Goal: Transaction & Acquisition: Purchase product/service

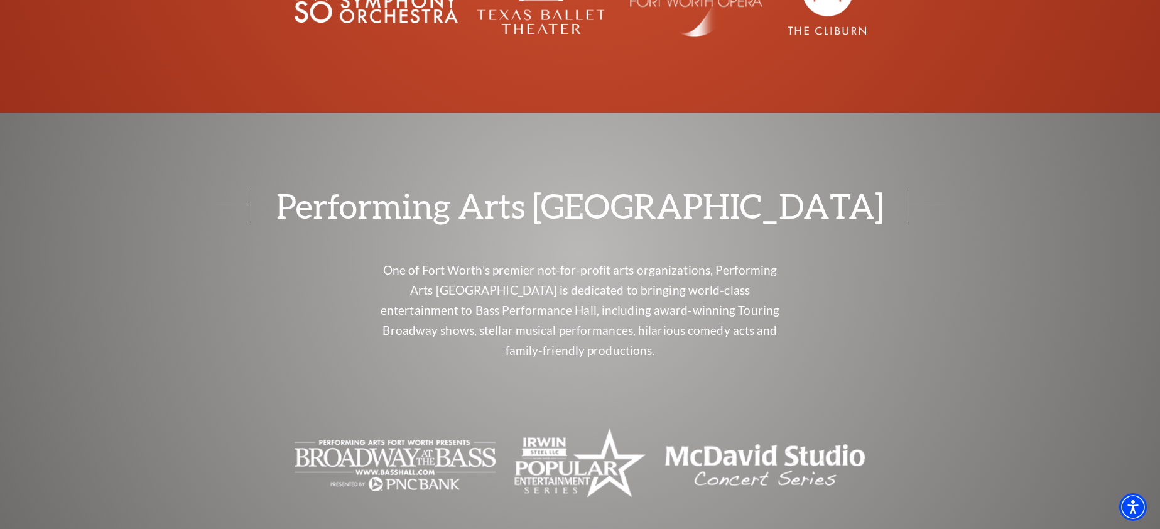
scroll to position [4334, 0]
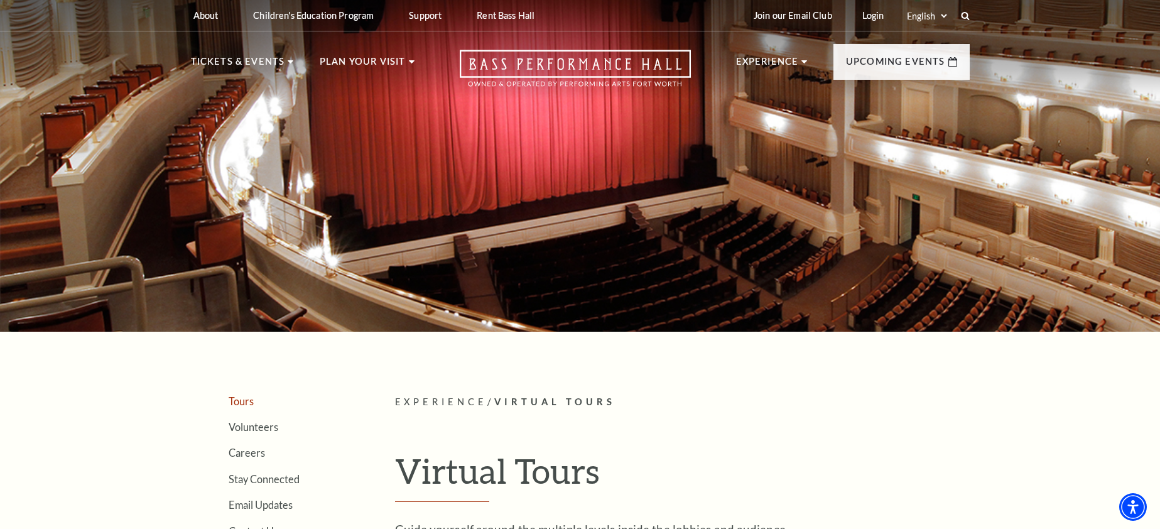
click at [236, 401] on link "Tours" at bounding box center [241, 401] width 25 height 12
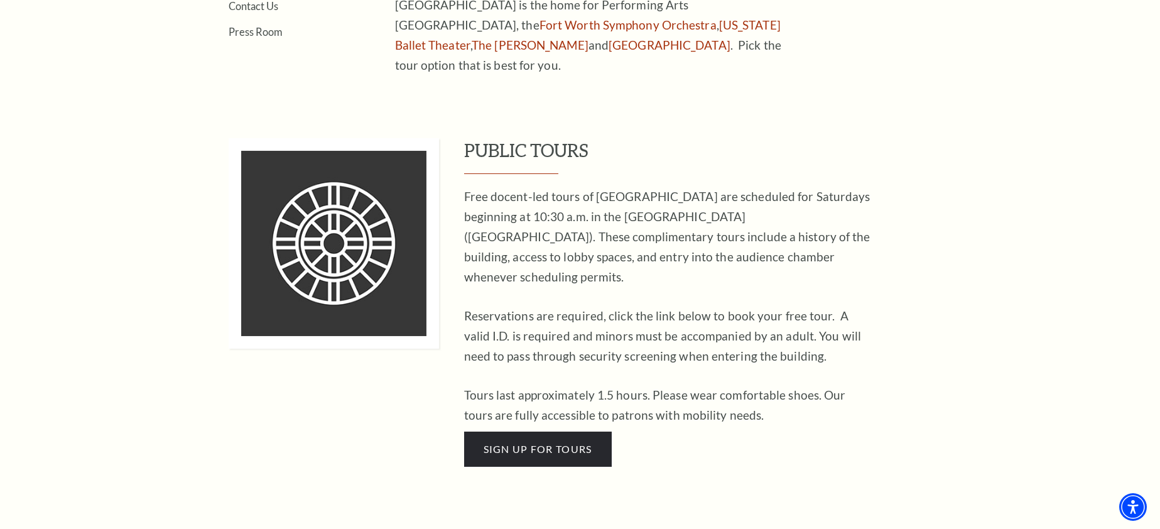
scroll to position [565, 0]
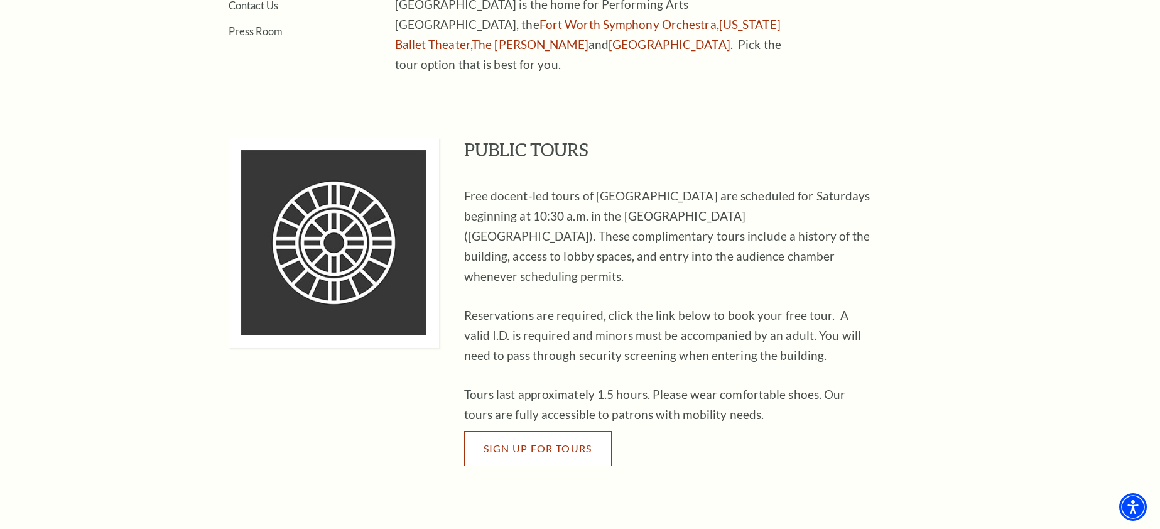
click at [555, 442] on span "Sign Up For Tours" at bounding box center [538, 448] width 109 height 12
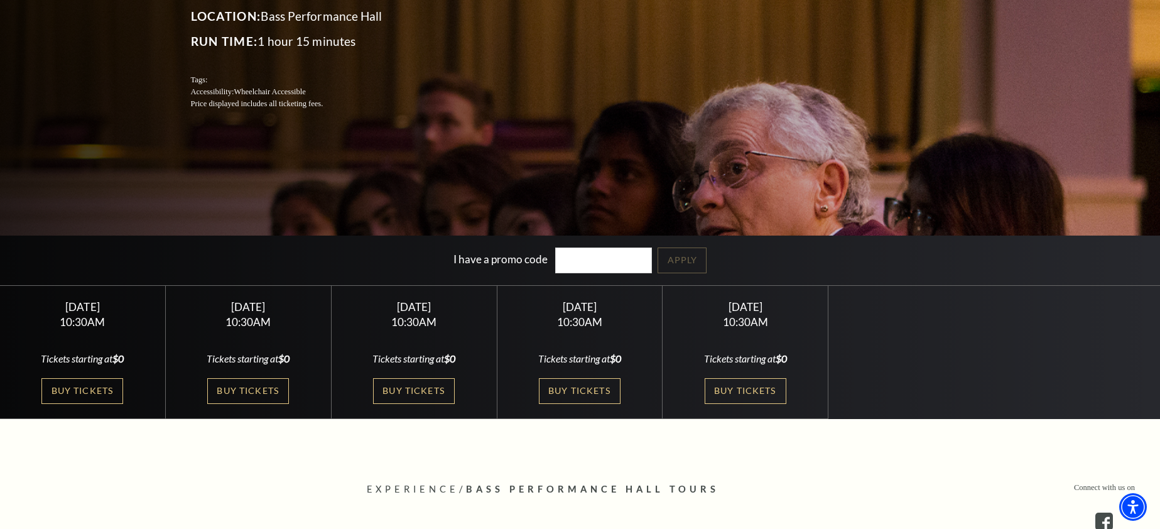
scroll to position [188, 0]
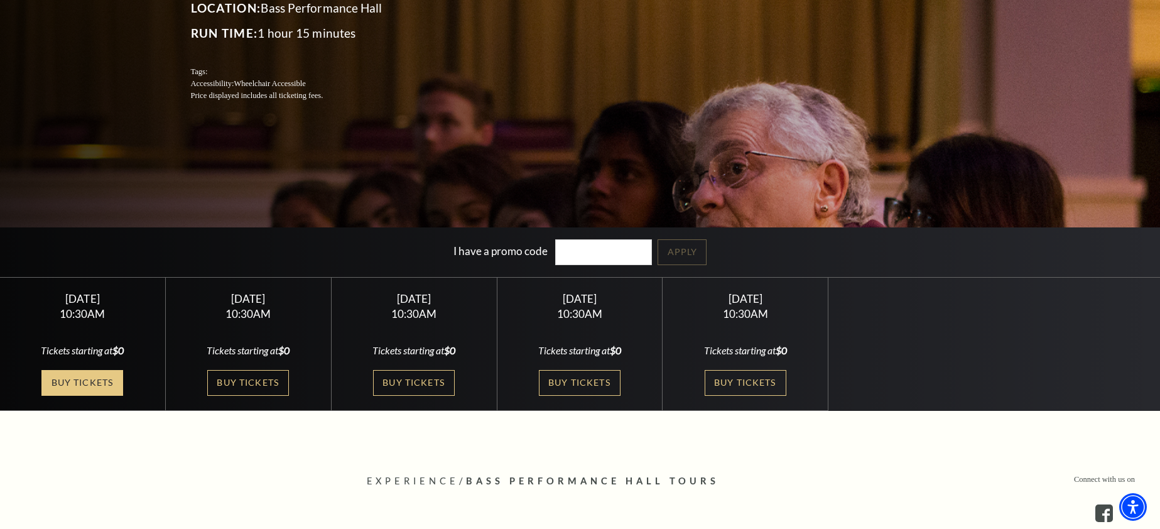
click at [100, 376] on link "Buy Tickets" at bounding box center [82, 383] width 82 height 26
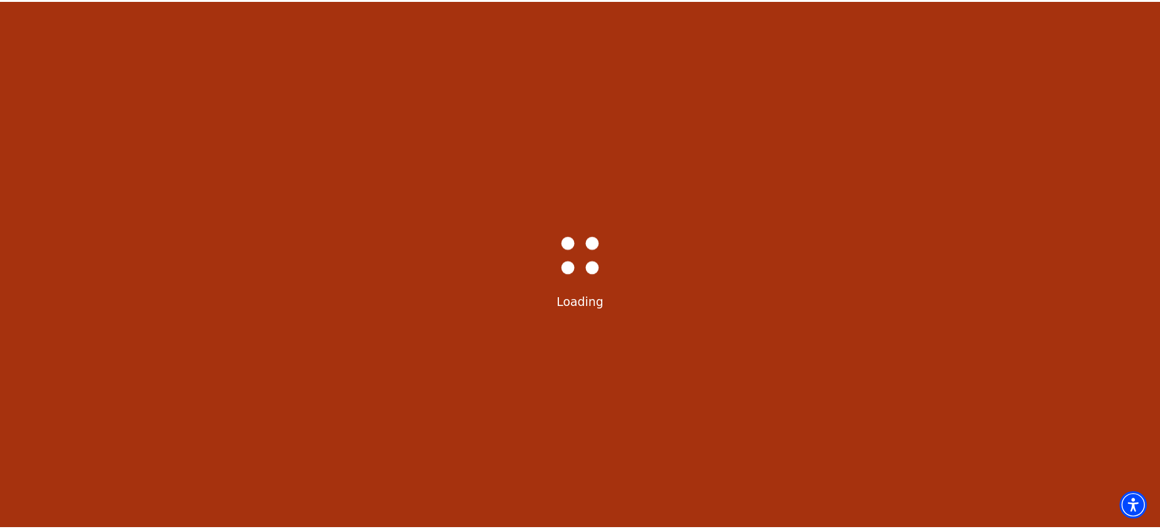
scroll to position [65, 0]
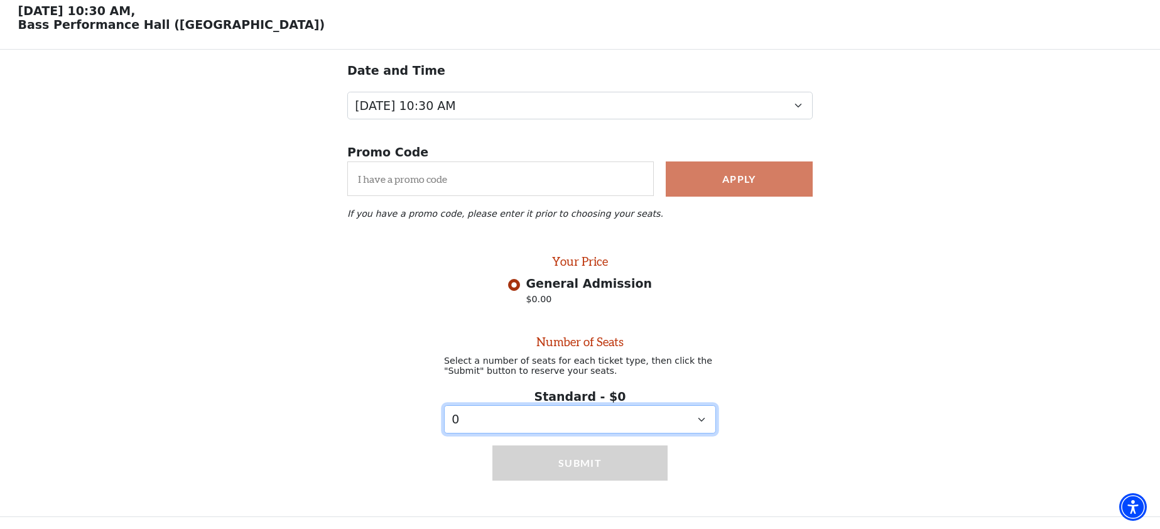
click at [677, 420] on select "0 1 2 3 4 5 6 7 8 9" at bounding box center [580, 419] width 272 height 28
select select "2"
click at [444, 405] on select "0 1 2 3 4 5 6 7 8 9" at bounding box center [580, 419] width 272 height 28
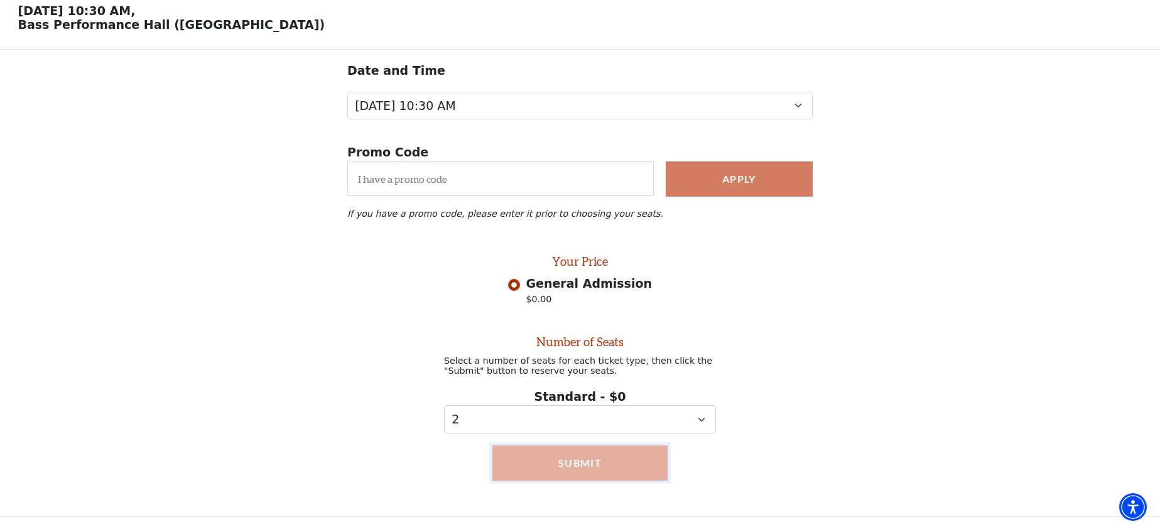
click at [597, 457] on button "Submit" at bounding box center [579, 462] width 175 height 35
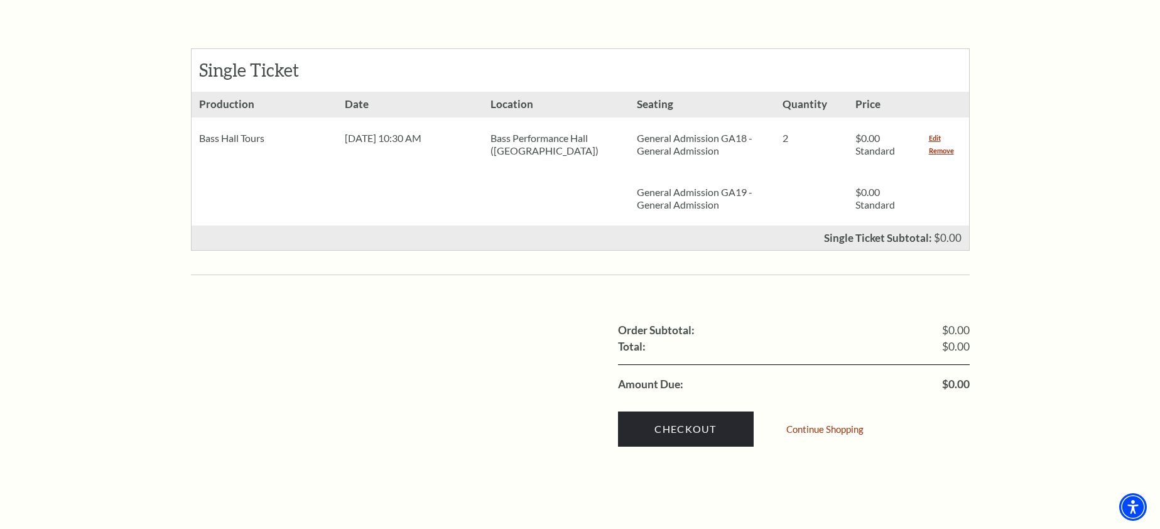
scroll to position [565, 0]
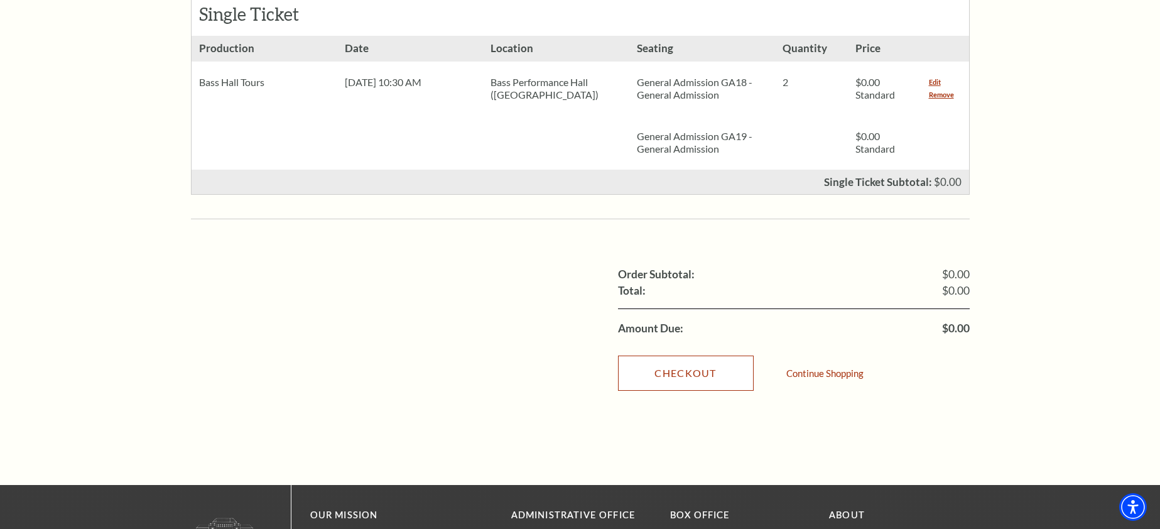
click at [677, 356] on link "Checkout" at bounding box center [686, 373] width 136 height 35
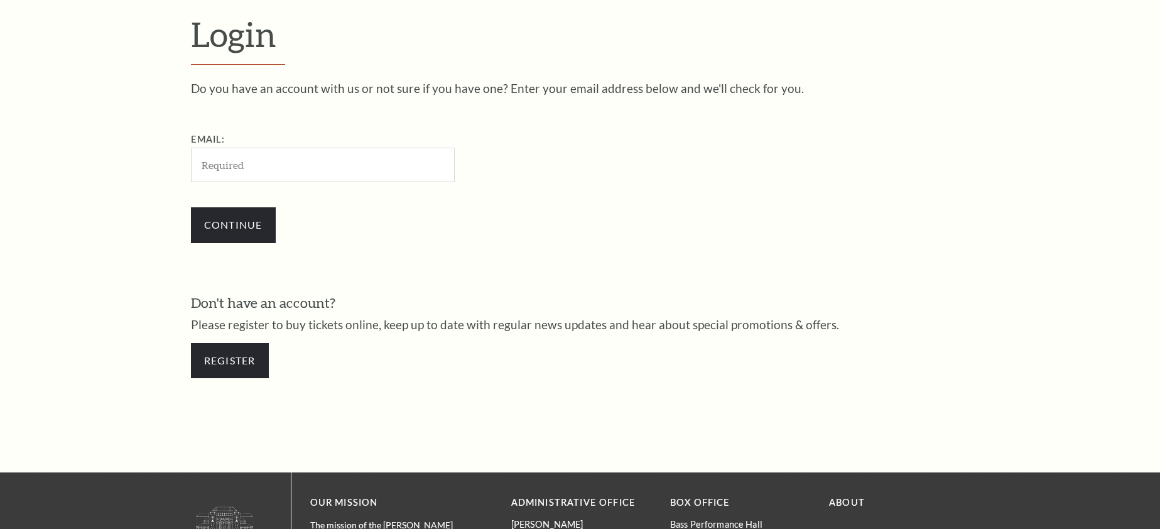
scroll to position [413, 0]
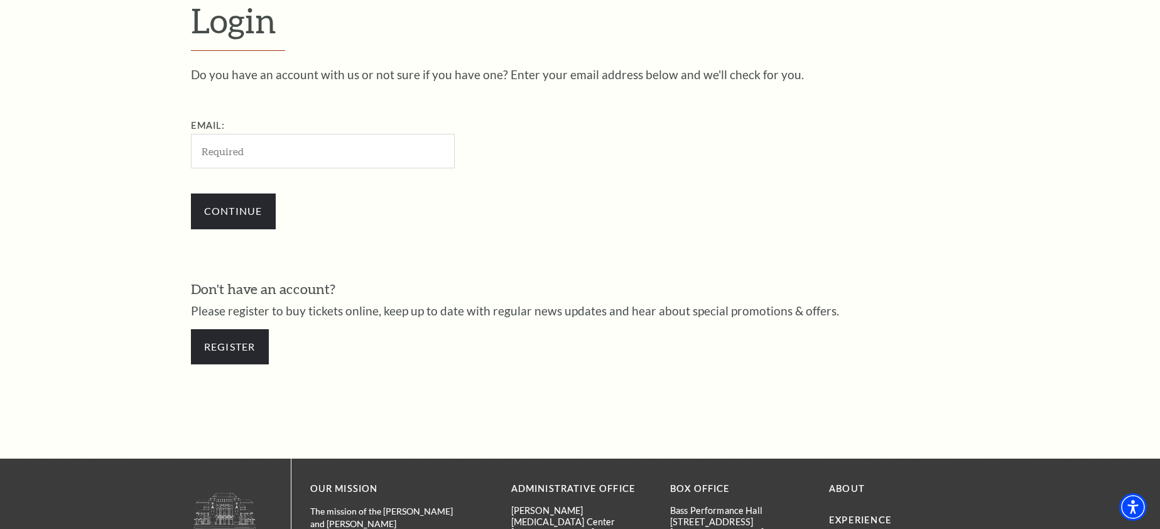
click at [312, 143] on input "Email:" at bounding box center [323, 151] width 264 height 35
type input "purplepeony@sbcglobal.net"
click at [242, 215] on input "Continue" at bounding box center [233, 210] width 85 height 35
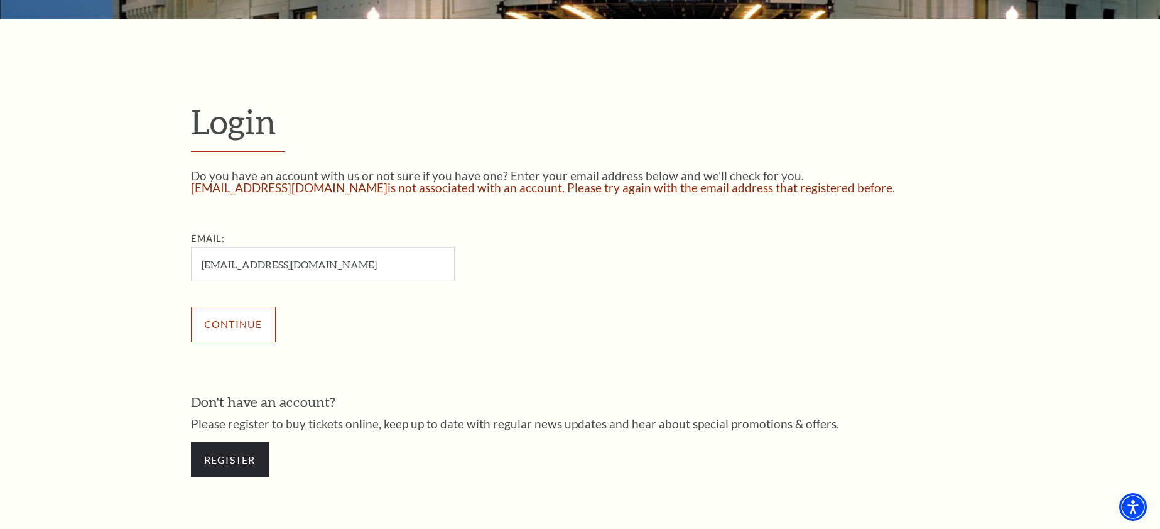
click at [239, 324] on input "Continue" at bounding box center [233, 324] width 85 height 35
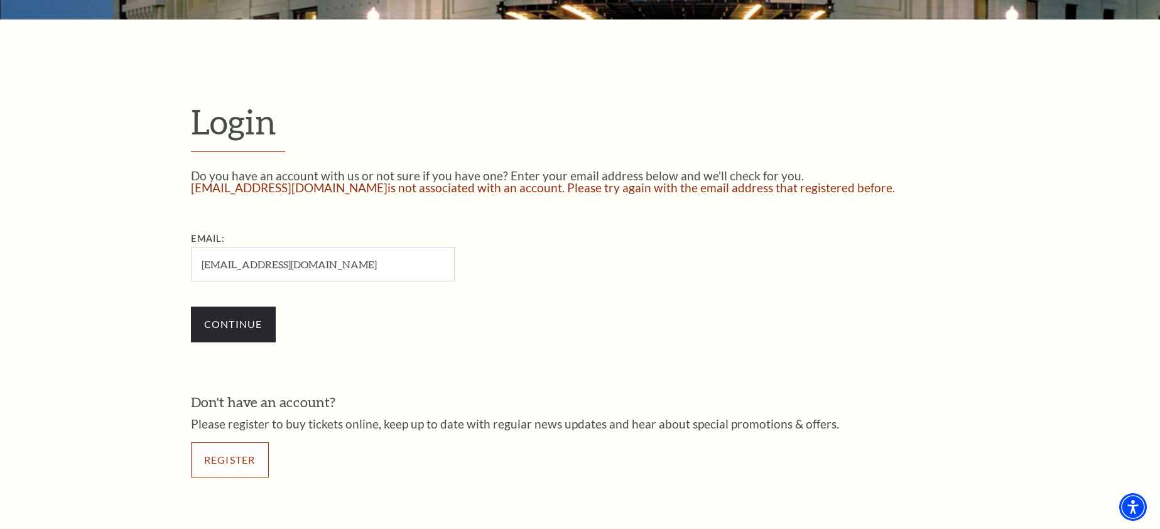
click at [237, 452] on link "Register" at bounding box center [230, 459] width 78 height 35
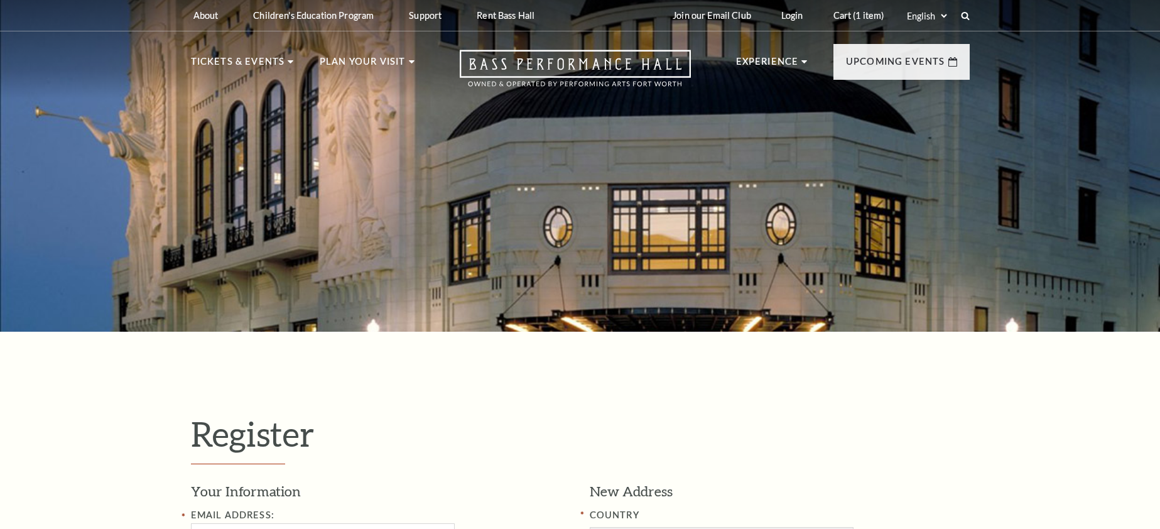
select select "1"
select select "[GEOGRAPHIC_DATA]"
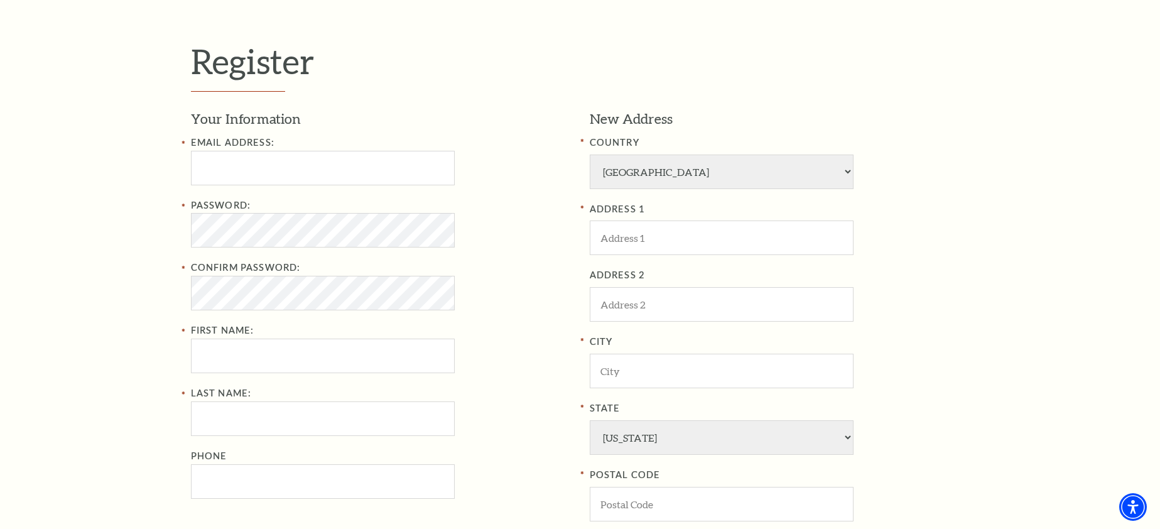
scroll to position [377, 0]
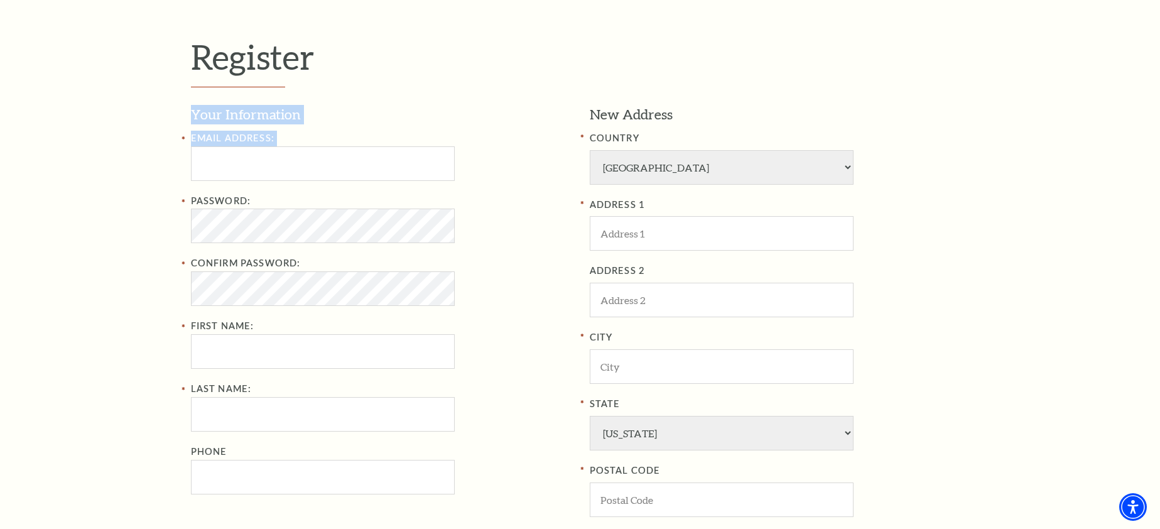
drag, startPoint x: 189, startPoint y: 153, endPoint x: 214, endPoint y: 172, distance: 30.9
click at [197, 159] on div "Register Your Information Email Address: Password: Confirm Password: First Name…" at bounding box center [580, 338] width 804 height 767
click at [215, 172] on input "Email Address:" at bounding box center [323, 163] width 264 height 35
type input "purplepeony@sbcglobal.net"
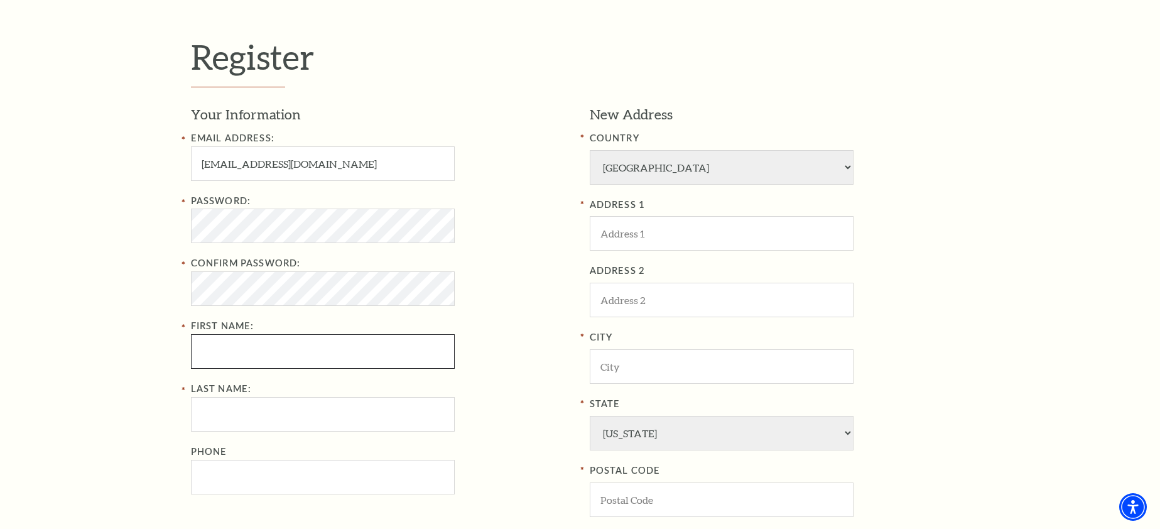
type input "Melissa"
type input "Cadenehad"
type input "8176886662"
type input "3620 Westcliff Road South5320"
type input "Fort Worth"
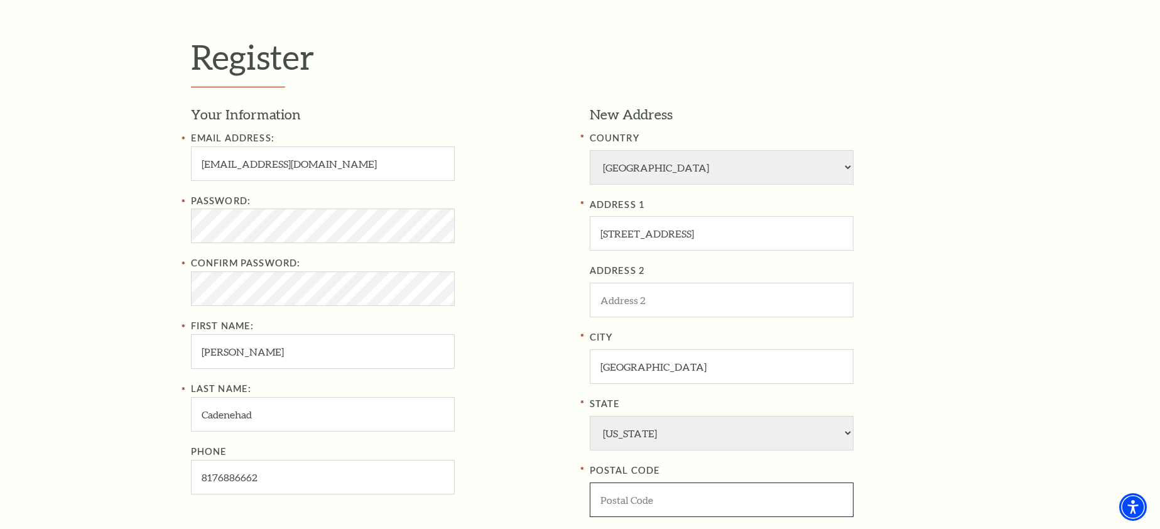
type input "76109"
type input "817-688-6662"
click at [1112, 318] on div "Register Your Information Email Address: purplepeony@sbcglobal.net Password: Co…" at bounding box center [580, 338] width 1160 height 767
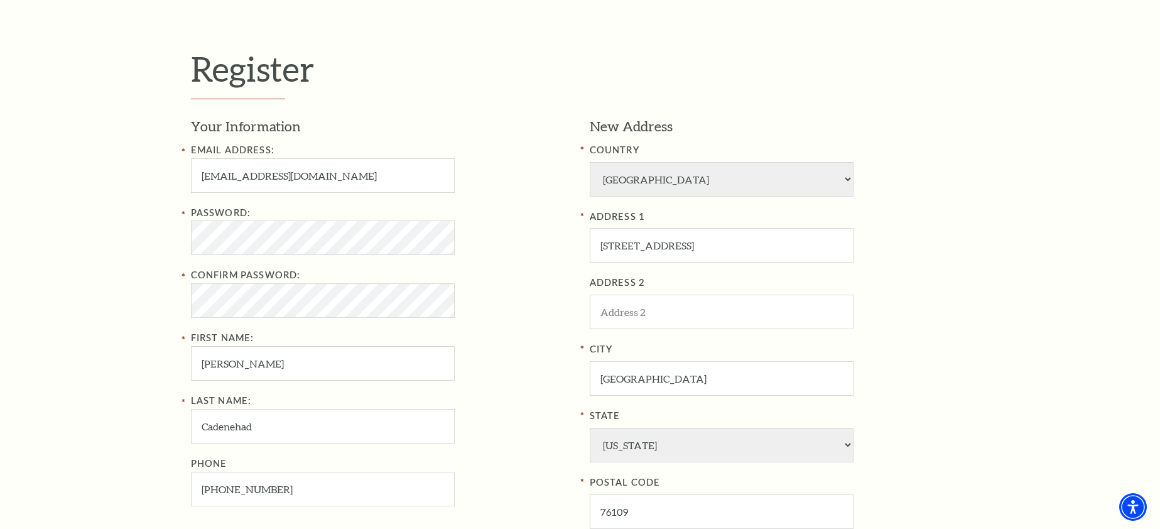
scroll to position [366, 0]
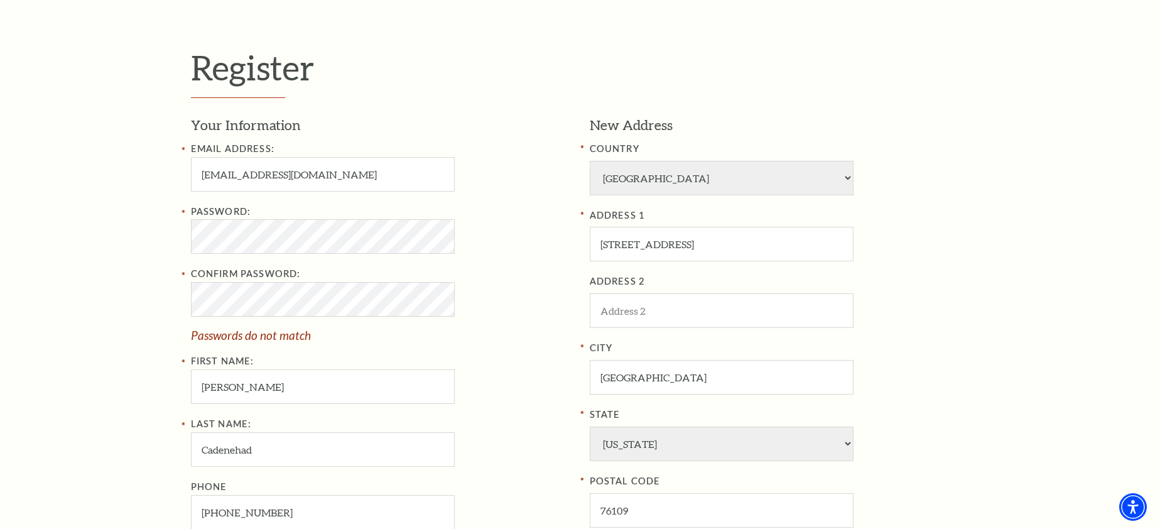
click at [518, 349] on div "Password: Confirm Password: Passwords do not match First Name: Melissa" at bounding box center [381, 304] width 380 height 200
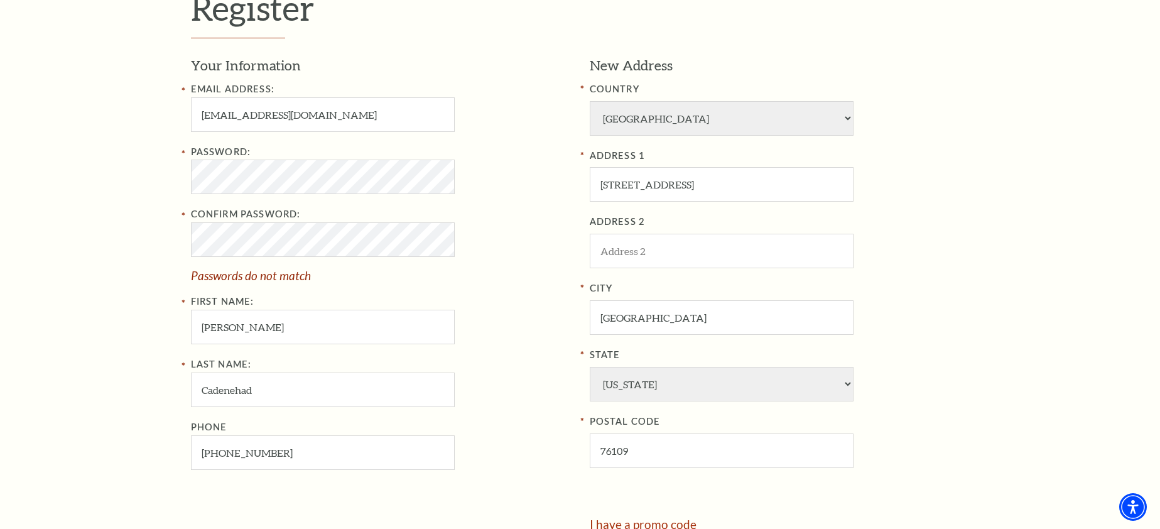
scroll to position [555, 0]
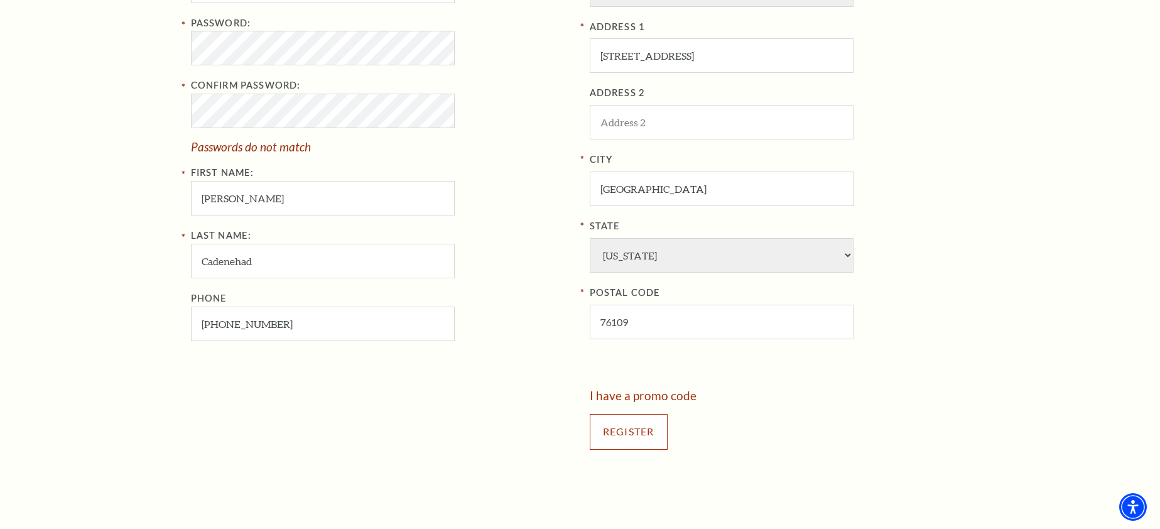
click at [637, 430] on input "Register" at bounding box center [629, 431] width 78 height 35
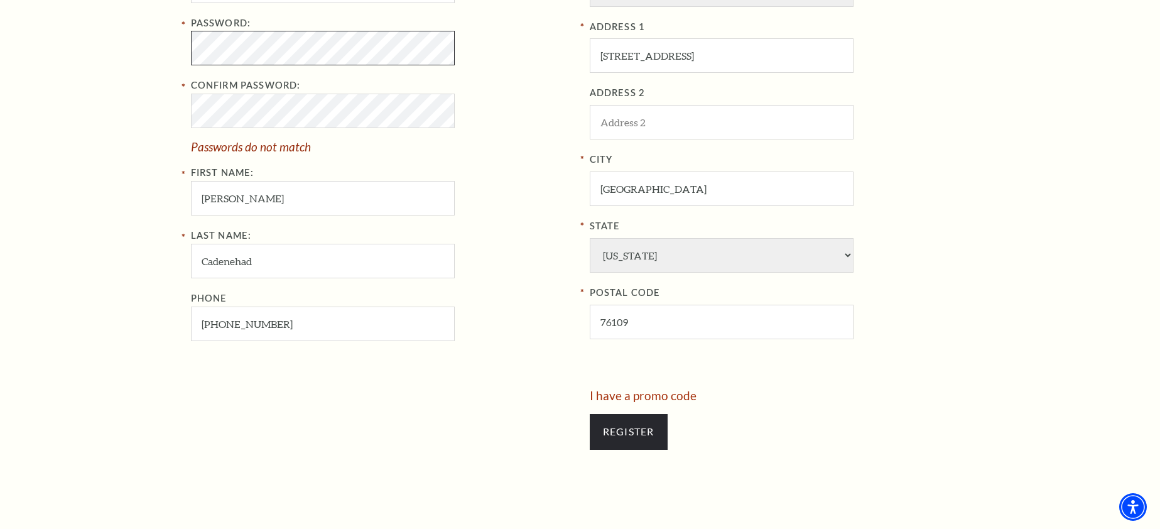
click at [186, 56] on div "Register Your Information Email Address: purplepeony@sbcglobal.net Password: Co…" at bounding box center [580, 160] width 804 height 767
click at [134, 109] on div "Register Your Information Email Address: purplepeony@sbcglobal.net Password: Co…" at bounding box center [580, 160] width 1160 height 767
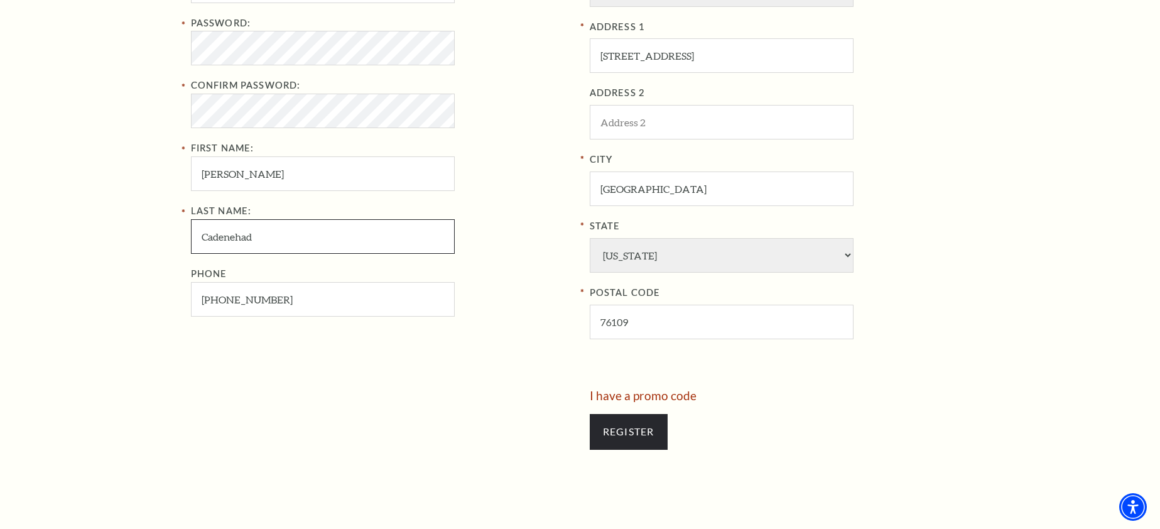
click at [244, 232] on input "Cadenehad" at bounding box center [323, 236] width 264 height 35
type input "Cadenhead"
click at [644, 427] on input "Register" at bounding box center [629, 431] width 78 height 35
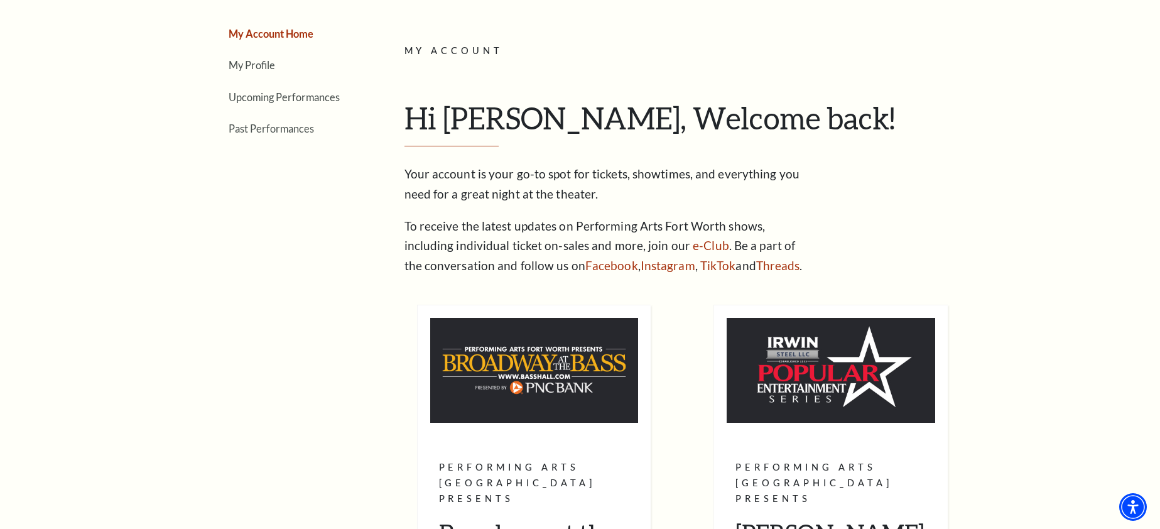
scroll to position [126, 0]
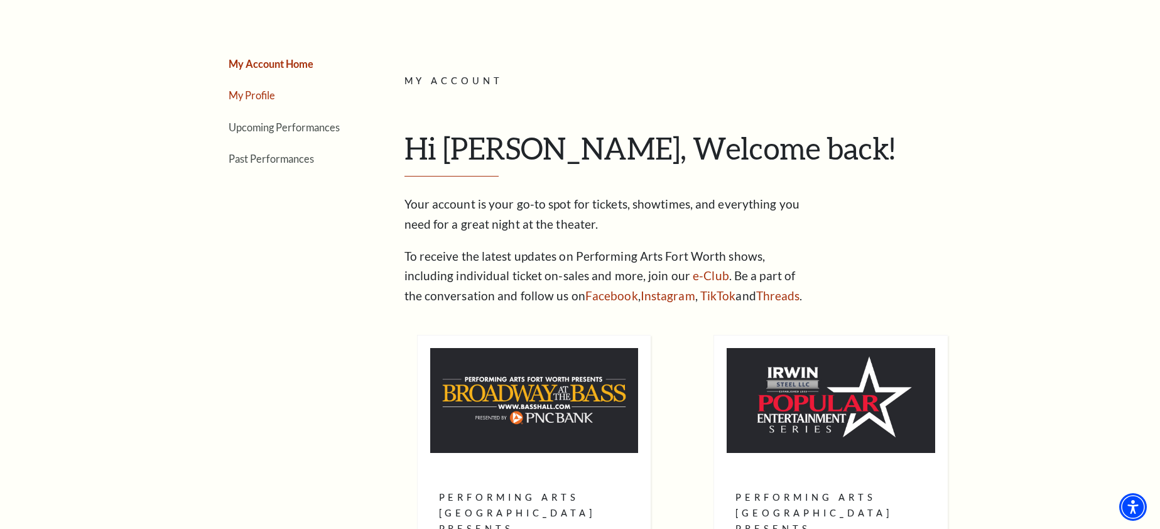
click at [264, 96] on link "My Profile" at bounding box center [252, 95] width 46 height 12
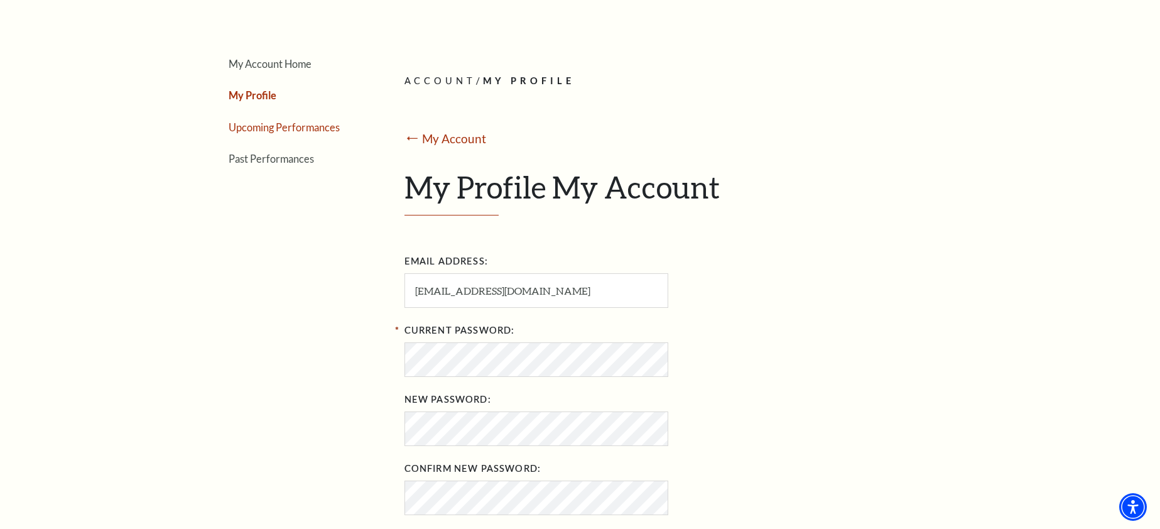
click at [261, 123] on link "Upcoming Performances" at bounding box center [284, 127] width 111 height 12
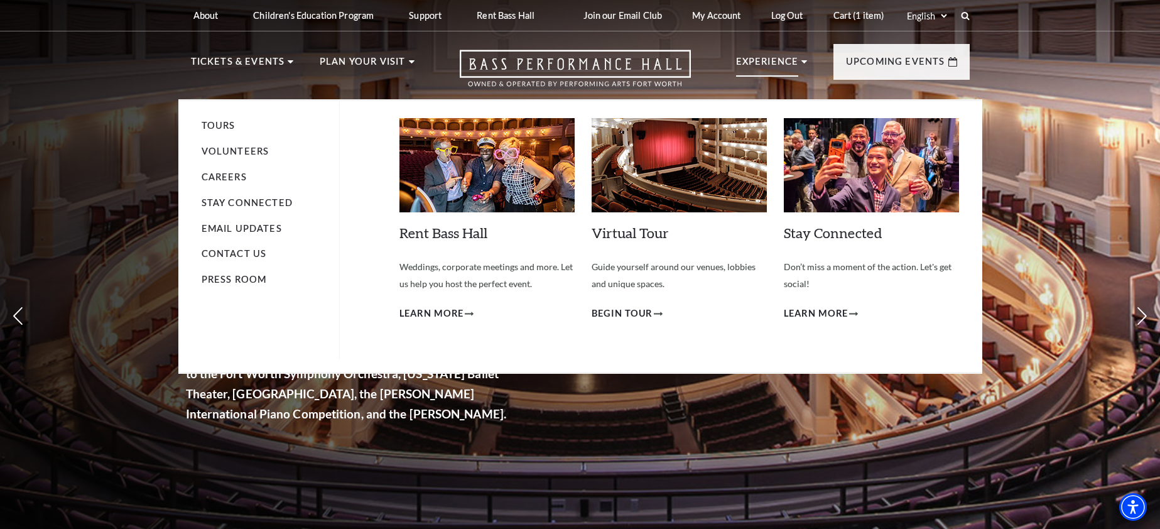
click at [759, 62] on p "Experience" at bounding box center [767, 65] width 63 height 23
drag, startPoint x: 772, startPoint y: 60, endPoint x: 234, endPoint y: 122, distance: 541.4
click at [736, 96] on li "Experience Tours Volunteers Careers Stay Connected Email Updates Contact Us Pre…" at bounding box center [772, 75] width 72 height 42
click at [234, 122] on link "Tours" at bounding box center [219, 125] width 34 height 11
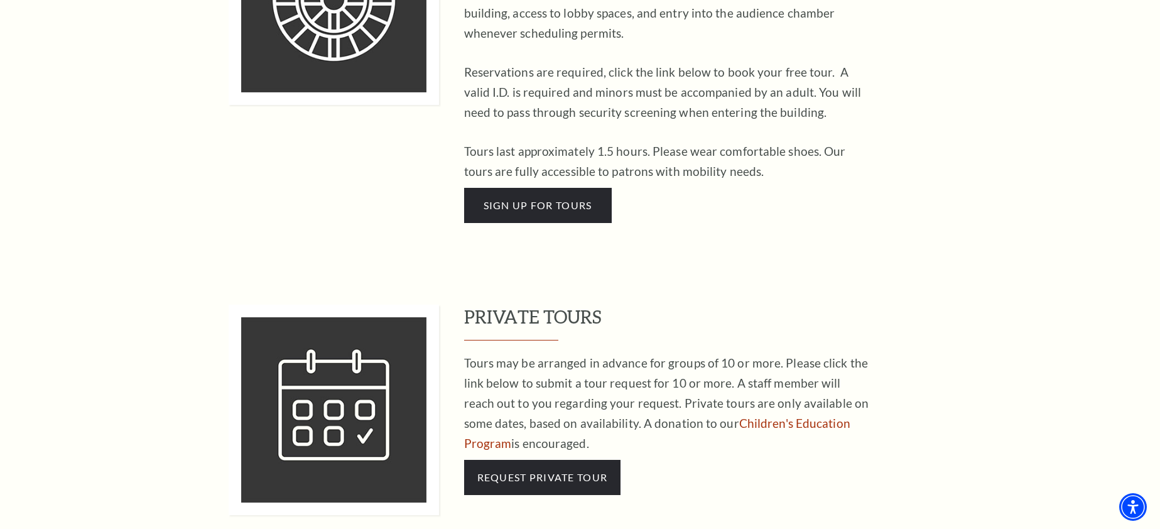
scroll to position [942, 0]
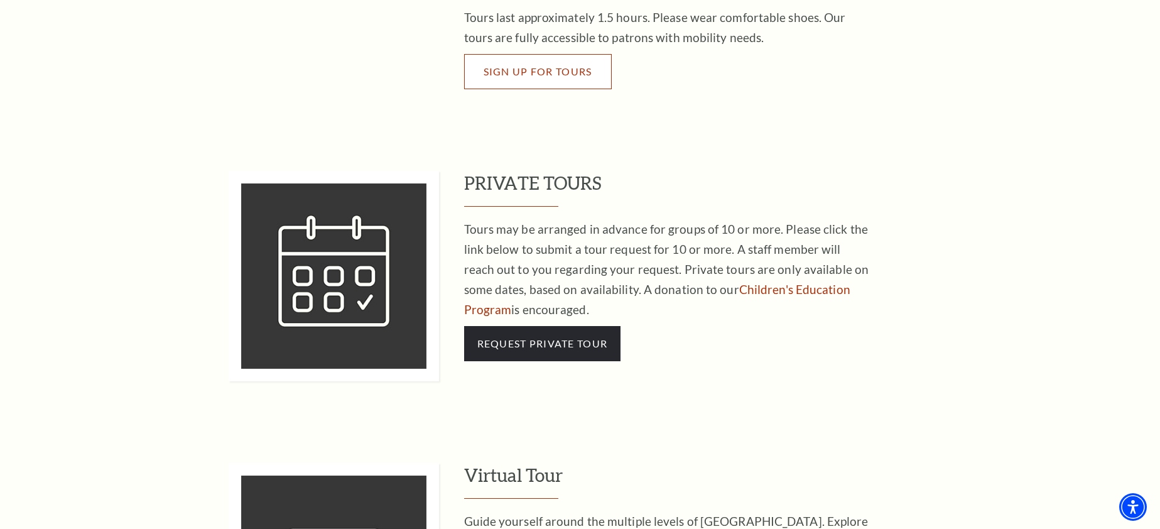
click at [541, 65] on span "Sign Up For Tours" at bounding box center [538, 71] width 109 height 12
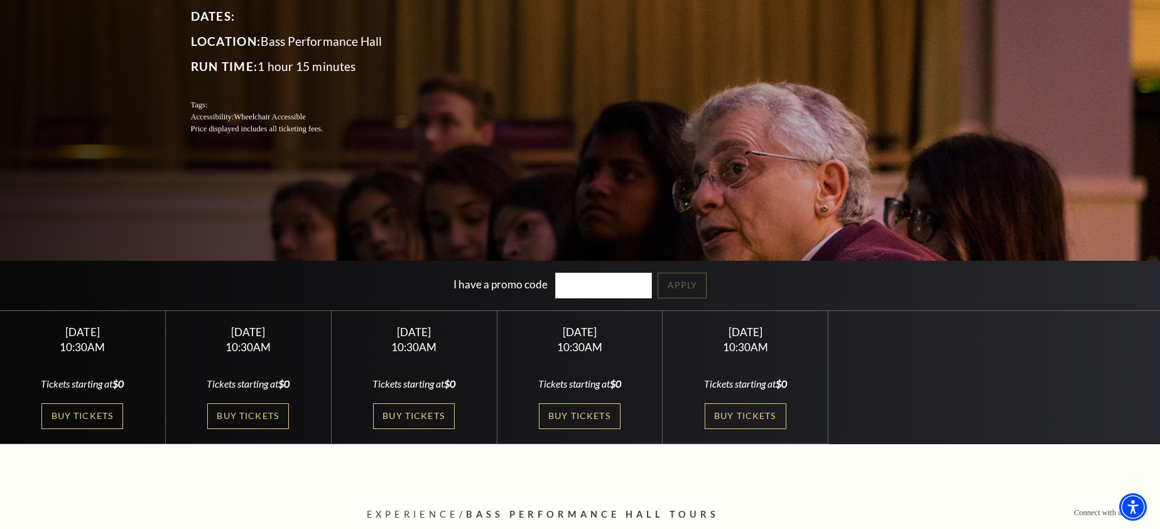
scroll to position [188, 0]
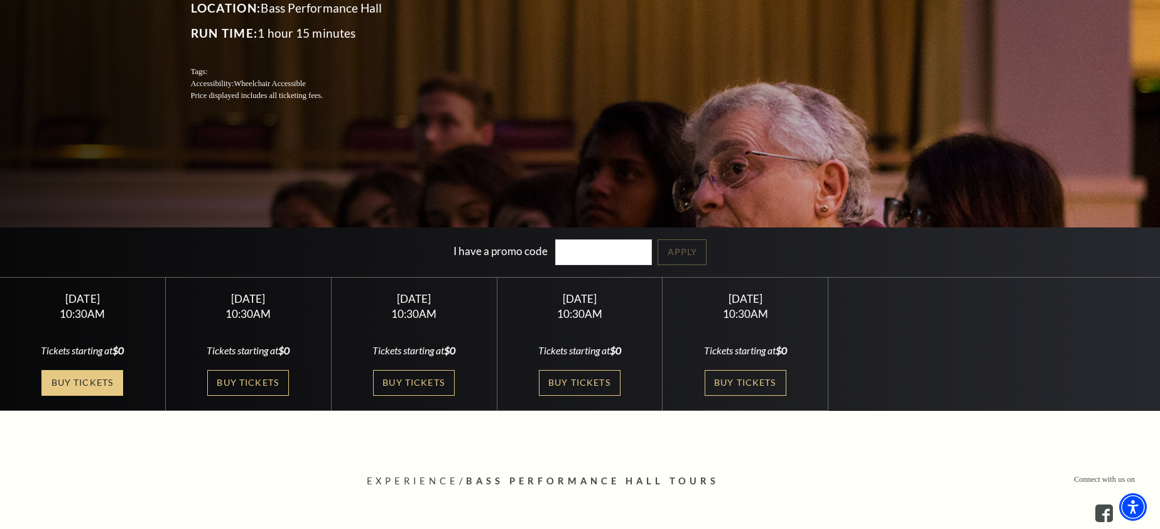
click at [103, 379] on link "Buy Tickets" at bounding box center [82, 383] width 82 height 26
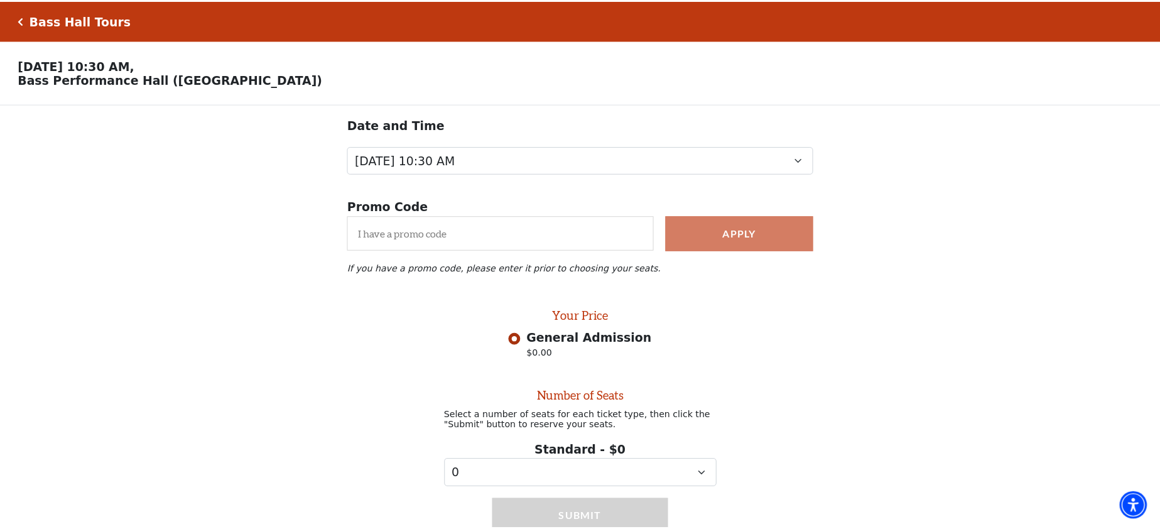
scroll to position [65, 0]
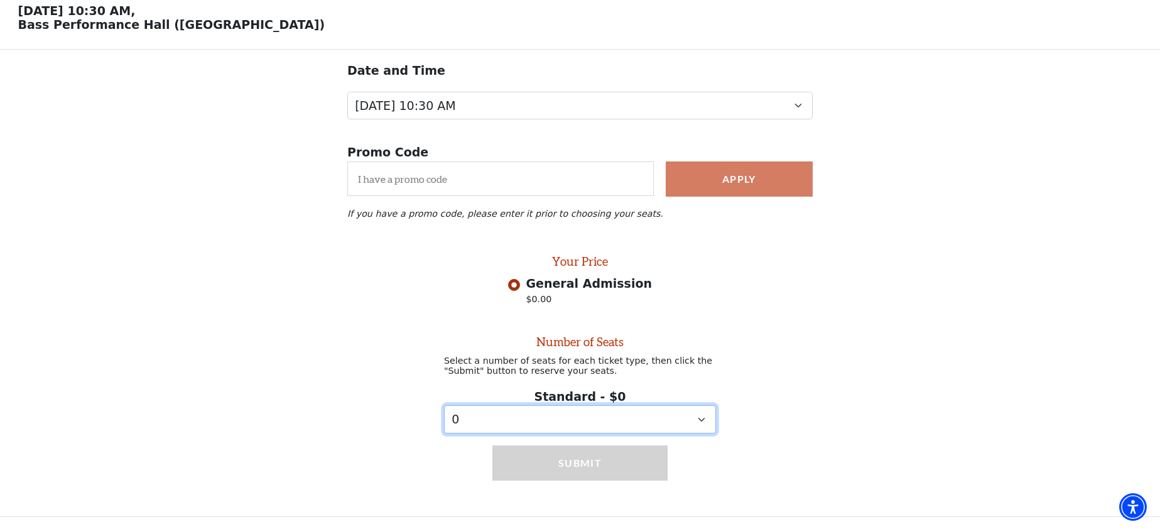
click at [650, 425] on select "0 1 2 3 4 5 6 7 8 9" at bounding box center [580, 419] width 272 height 28
select select "2"
click at [444, 405] on select "0 1 2 3 4 5 6 7 8 9" at bounding box center [580, 419] width 272 height 28
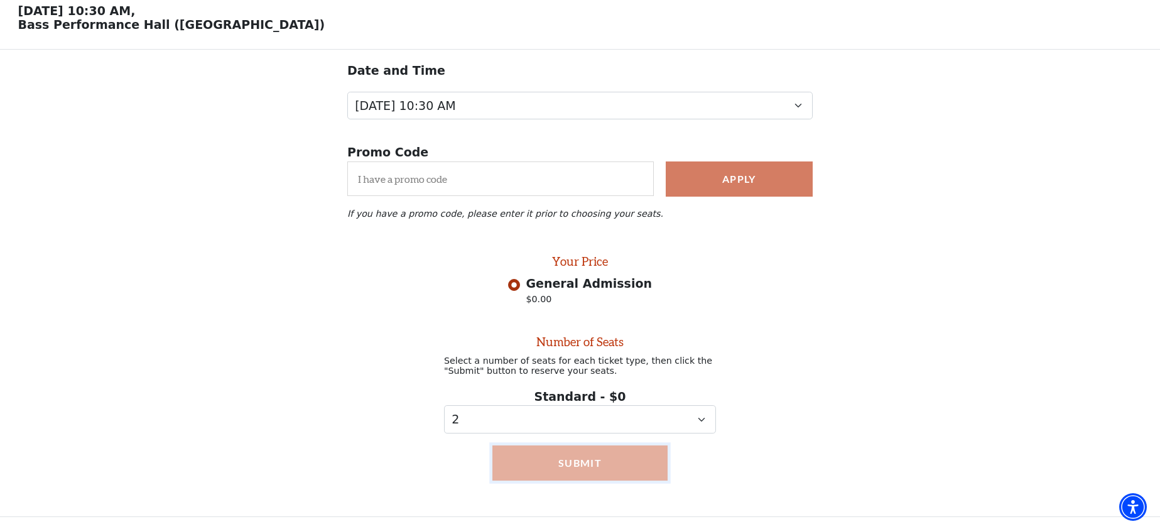
click at [575, 462] on button "Submit" at bounding box center [579, 462] width 175 height 35
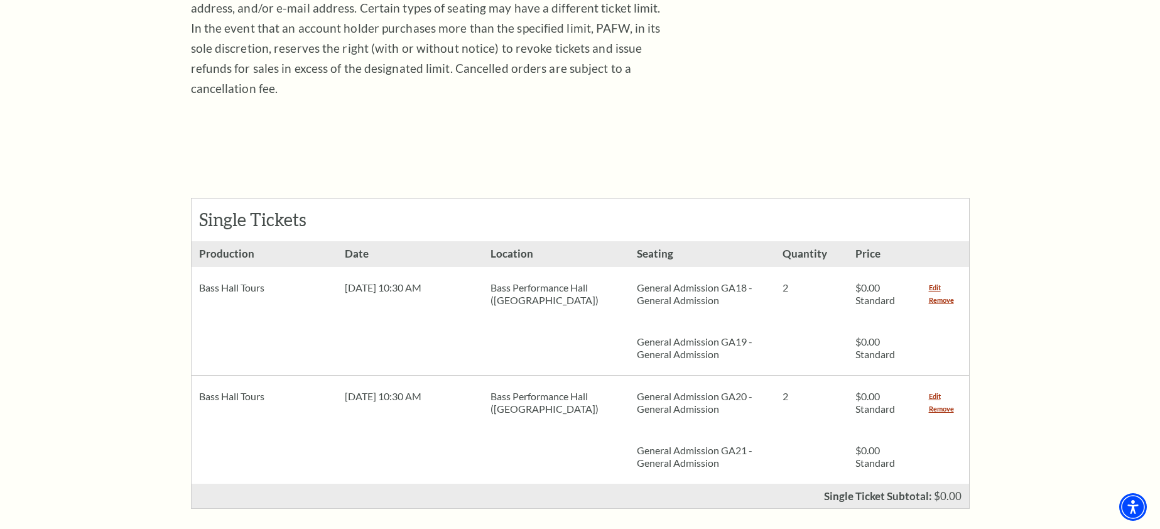
scroll to position [377, 0]
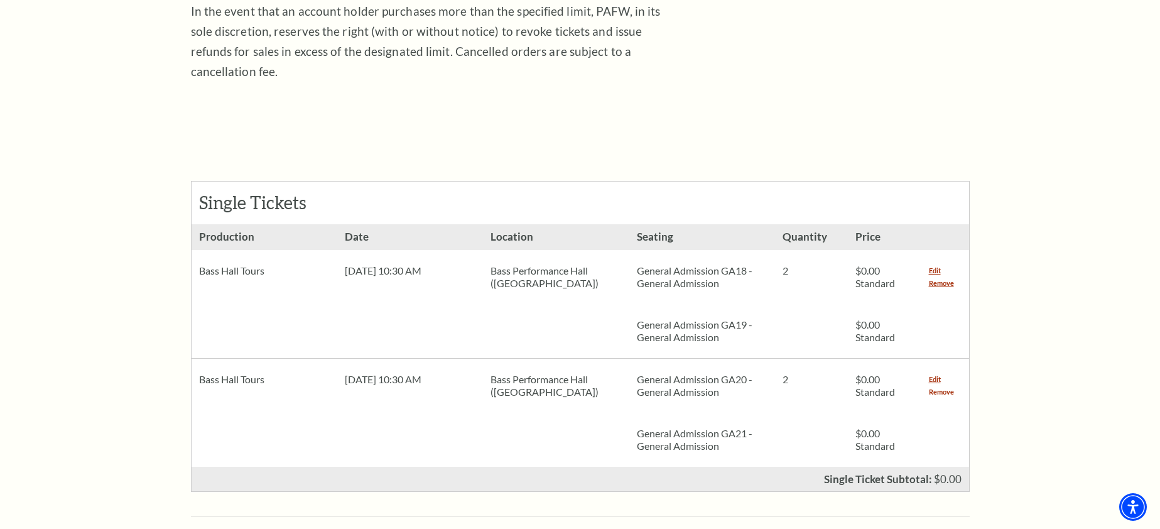
click at [944, 386] on link "Remove" at bounding box center [941, 392] width 25 height 13
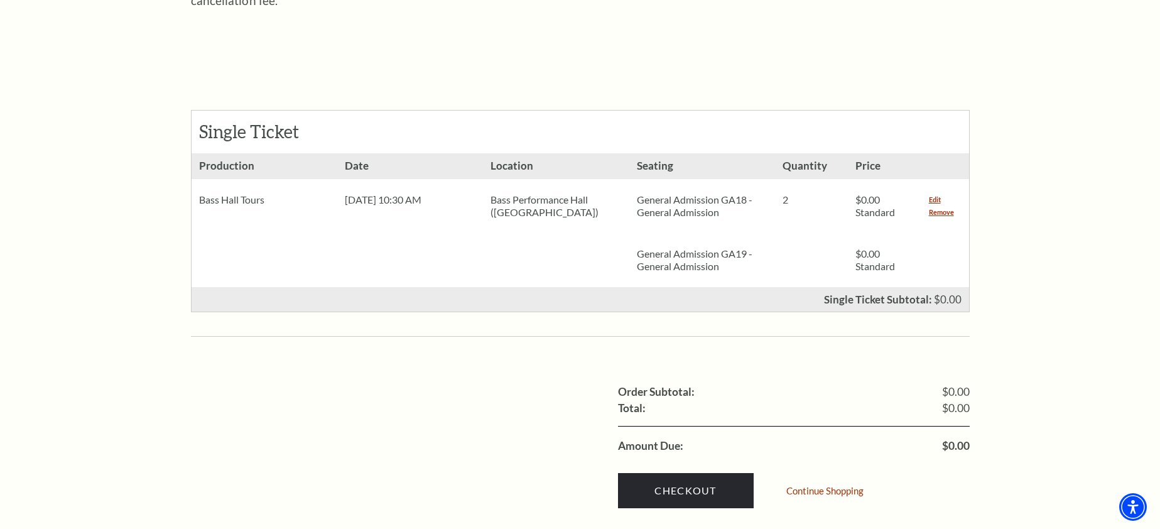
scroll to position [503, 0]
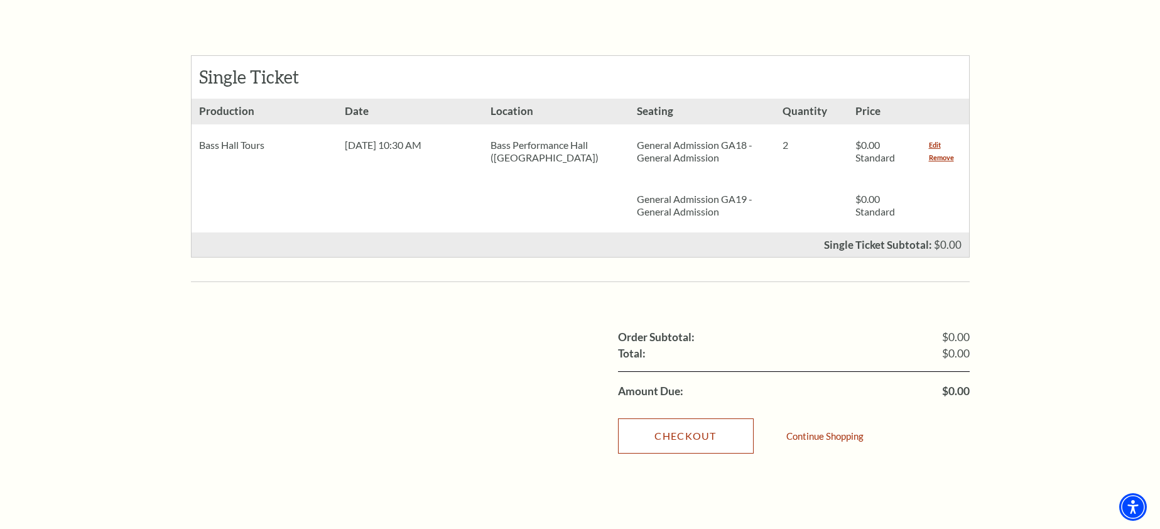
click at [699, 418] on link "Checkout" at bounding box center [686, 435] width 136 height 35
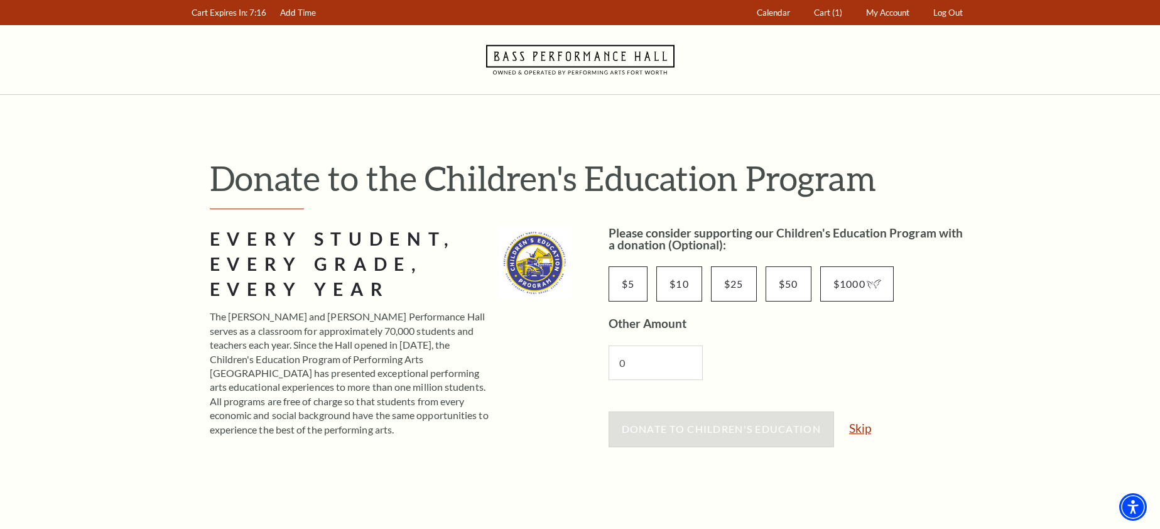
click at [862, 426] on link "Skip" at bounding box center [860, 428] width 22 height 12
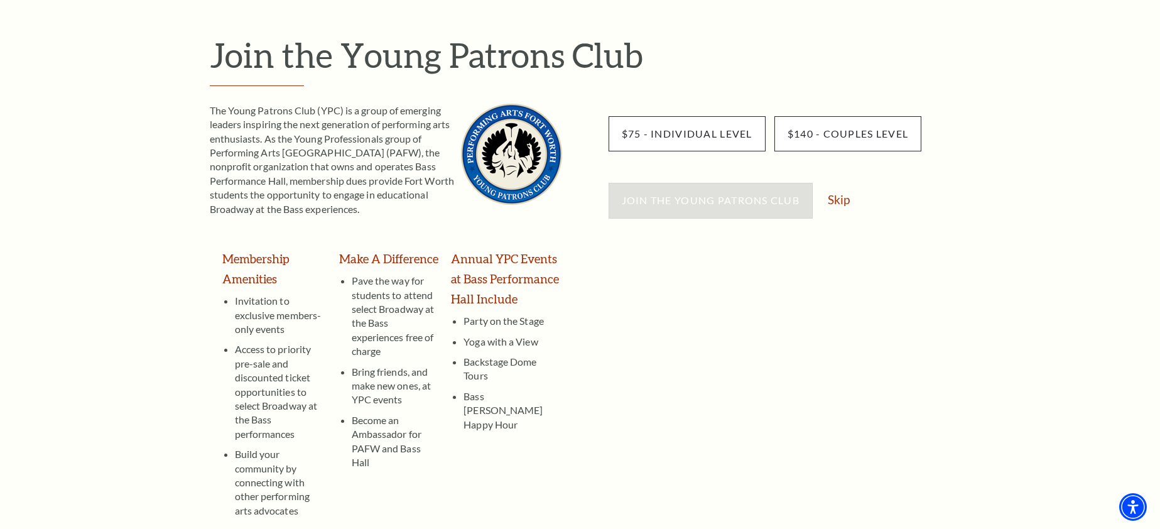
scroll to position [126, 0]
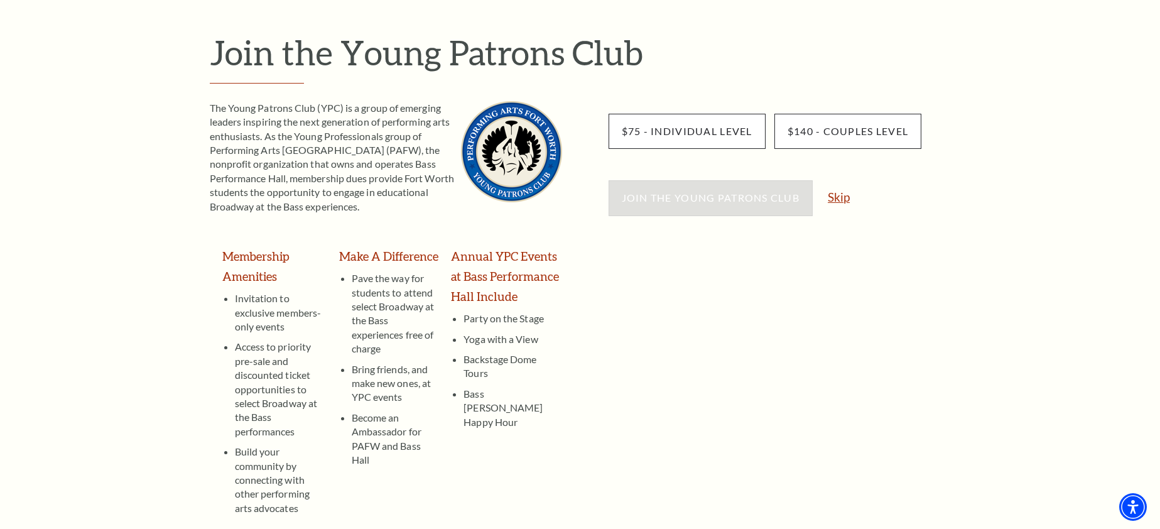
click at [838, 191] on link "Skip" at bounding box center [839, 197] width 22 height 12
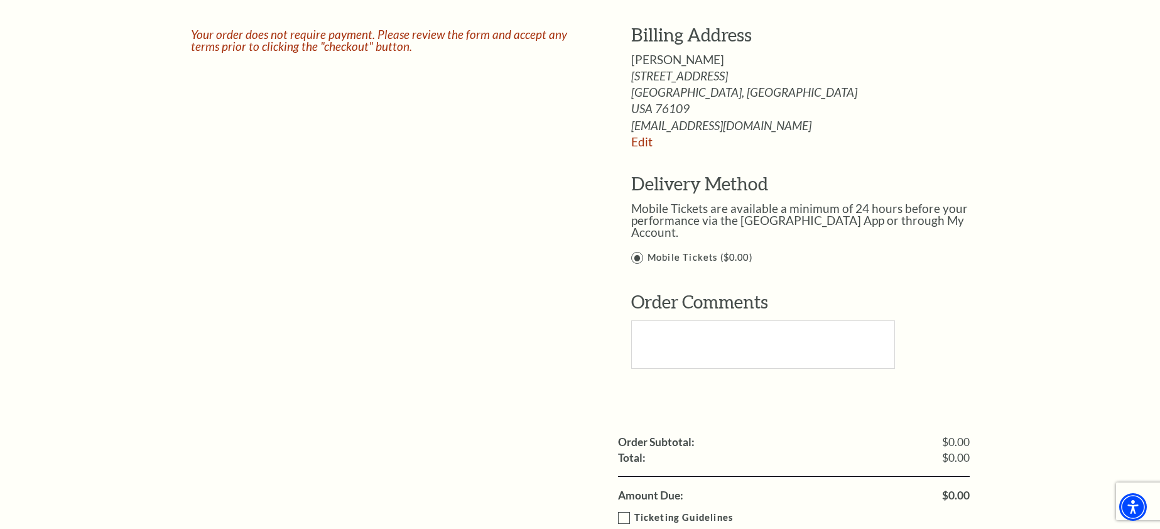
scroll to position [754, 0]
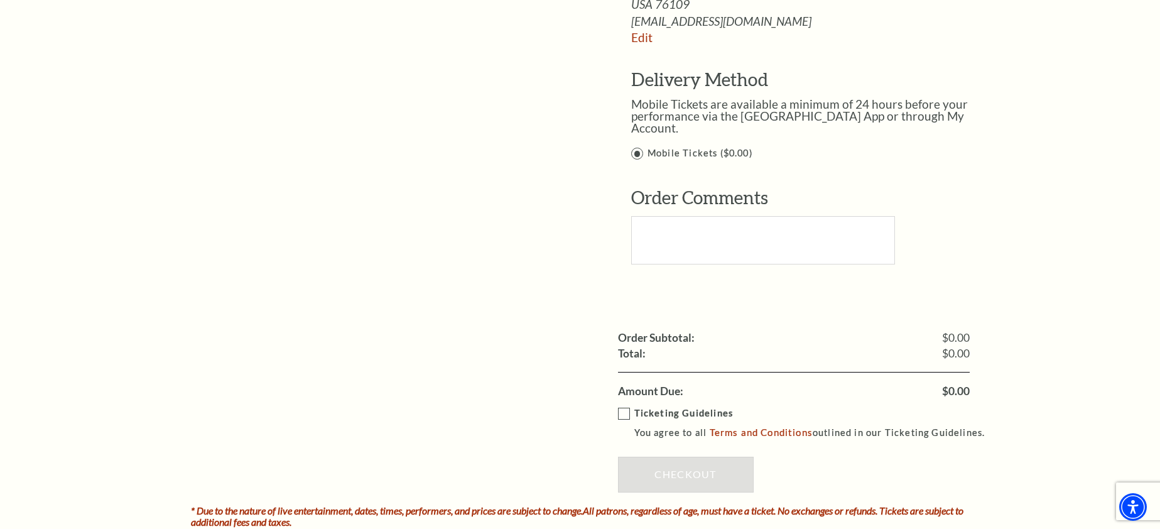
click at [621, 406] on label "Ticketing Guidelines You agree to all Terms and Conditions outlined in our Tick…" at bounding box center [807, 423] width 379 height 35
click at [0, 0] on input "Ticketing Guidelines You agree to all Terms and Conditions outlined in our Tick…" at bounding box center [0, 0] width 0 height 0
click at [687, 459] on link "Checkout" at bounding box center [686, 474] width 136 height 35
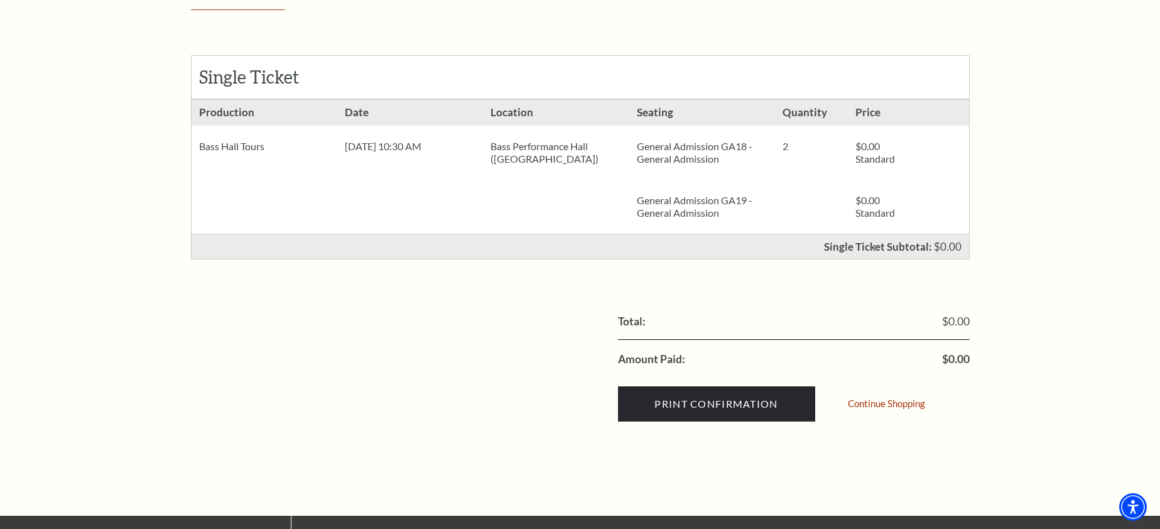
scroll to position [251, 0]
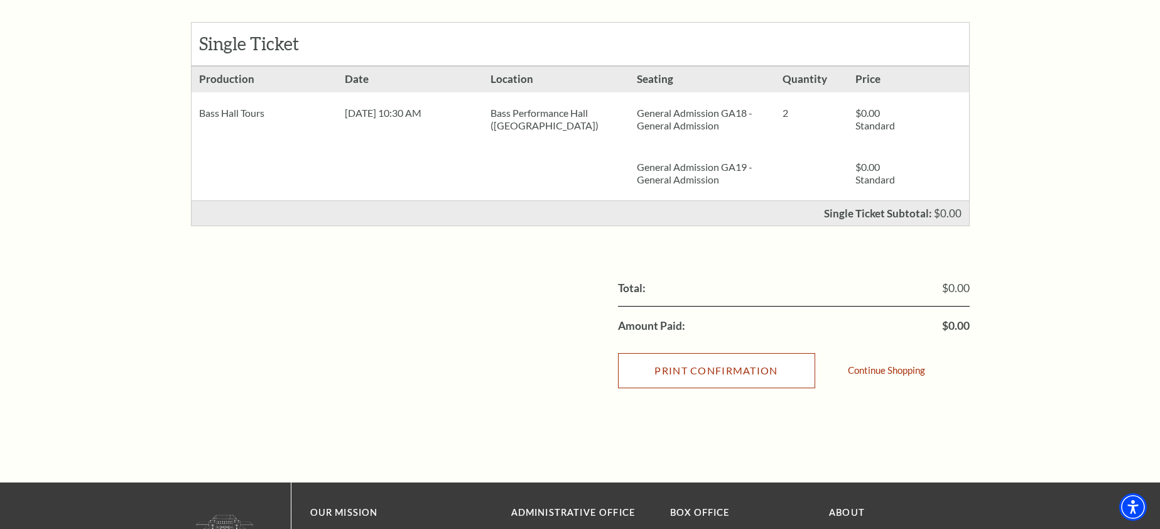
click at [728, 372] on input "Print Confirmation" at bounding box center [716, 370] width 197 height 35
